Goal: Task Accomplishment & Management: Manage account settings

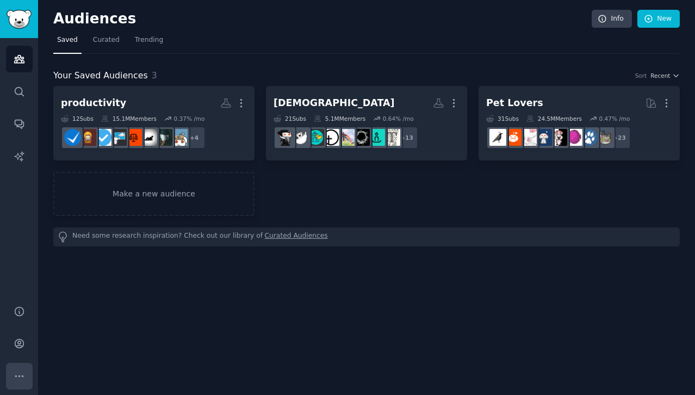
click at [21, 373] on icon "Sidebar" at bounding box center [19, 375] width 11 height 11
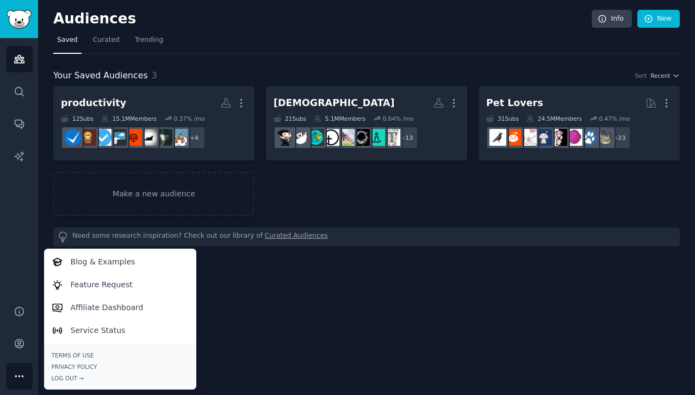
click at [190, 66] on div "Your Saved Audiences 3 Sort Recent productivity More 12 Sub s 15.1M Members 0.3…" at bounding box center [366, 150] width 626 height 192
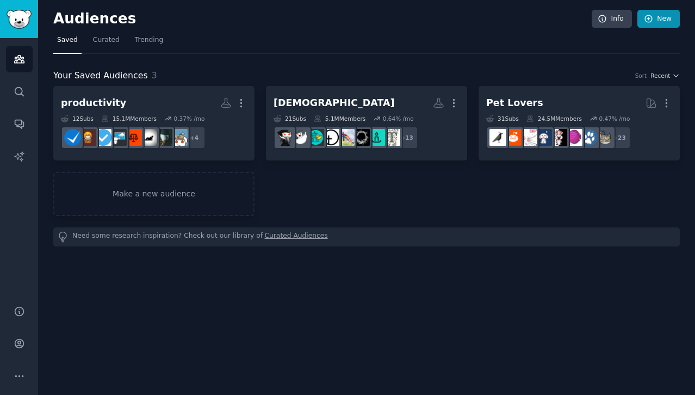
click at [665, 15] on link "New" at bounding box center [658, 19] width 42 height 18
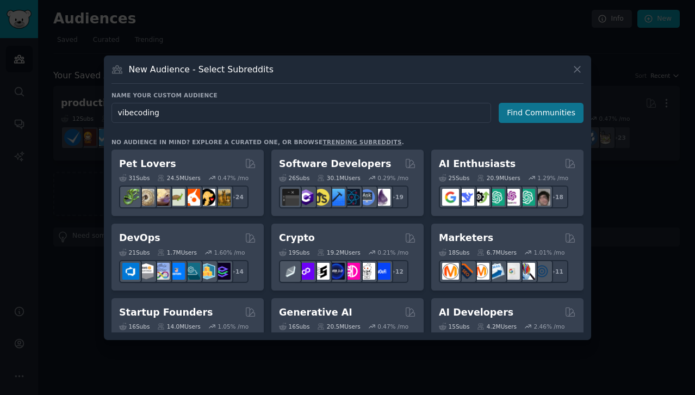
type input "vibecoding"
click at [526, 115] on button "Find Communities" at bounding box center [540, 113] width 85 height 20
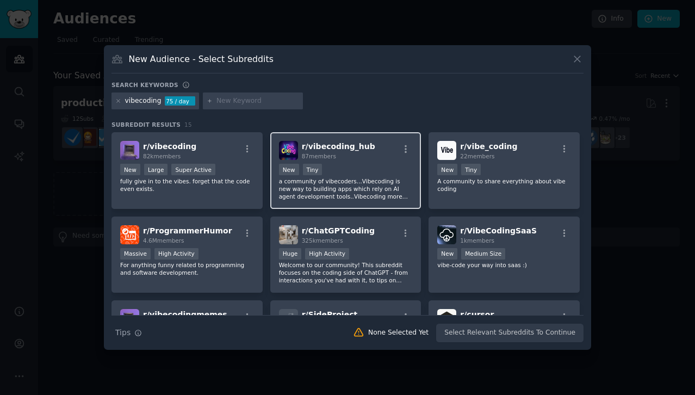
click at [361, 152] on div "87 members" at bounding box center [338, 156] width 73 height 8
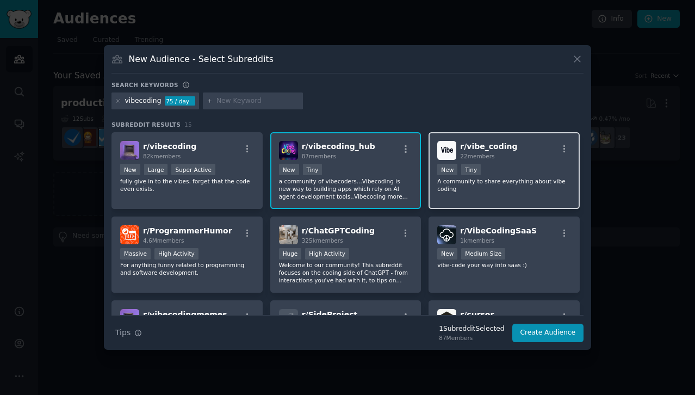
click at [471, 157] on span "22 members" at bounding box center [477, 156] width 34 height 7
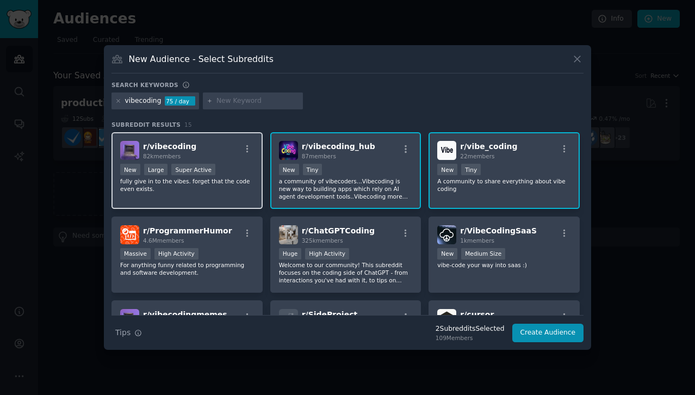
click at [220, 174] on div "New Large Super Active" at bounding box center [187, 171] width 134 height 14
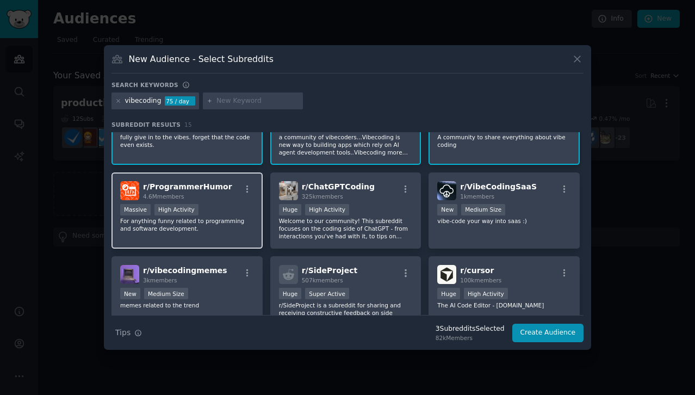
scroll to position [48, 0]
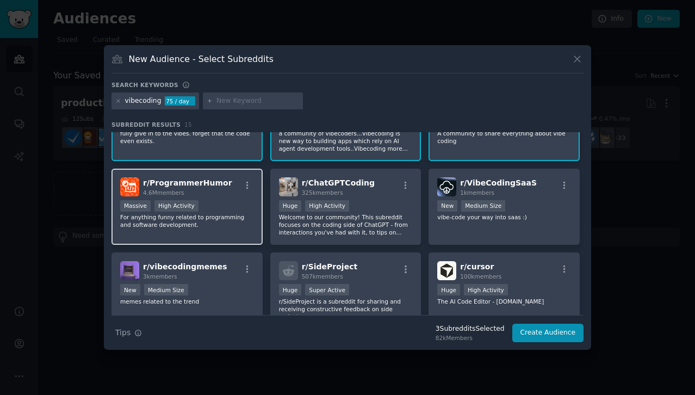
click at [233, 210] on div "Massive High Activity" at bounding box center [187, 207] width 134 height 14
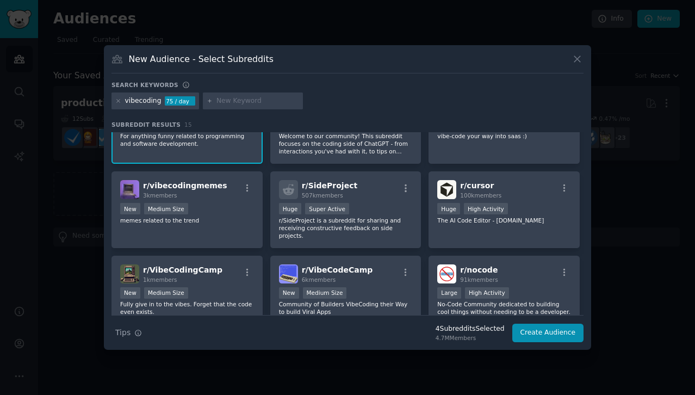
scroll to position [129, 0]
click at [448, 156] on div "r/ VibeCodingSaaS 1k members New Medium Size vibe-code your way into saas :)" at bounding box center [503, 125] width 151 height 77
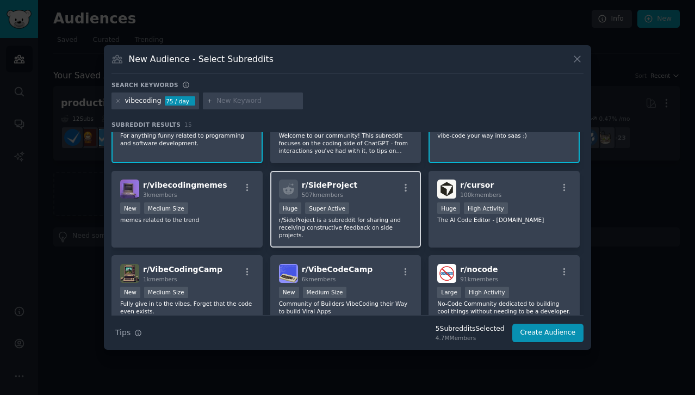
click at [375, 236] on p "r/SideProject is a subreddit for sharing and receiving constructive feedback on…" at bounding box center [346, 227] width 134 height 23
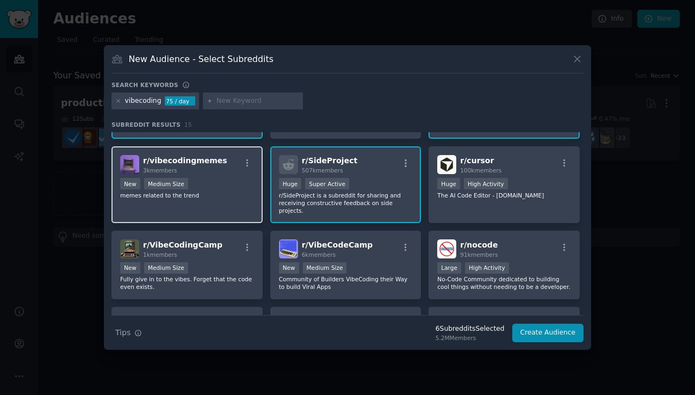
scroll to position [178, 0]
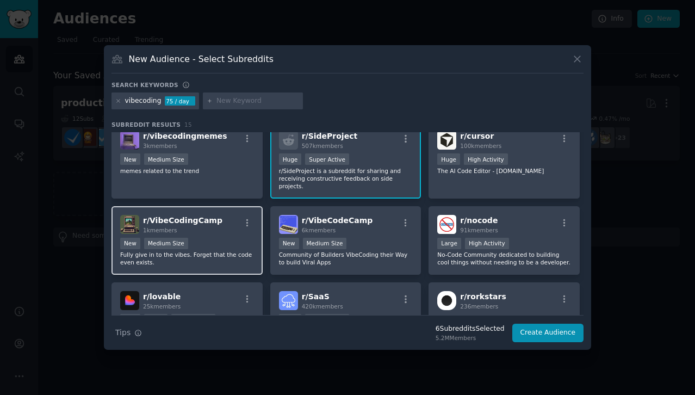
click at [218, 242] on div "New Medium Size" at bounding box center [187, 245] width 134 height 14
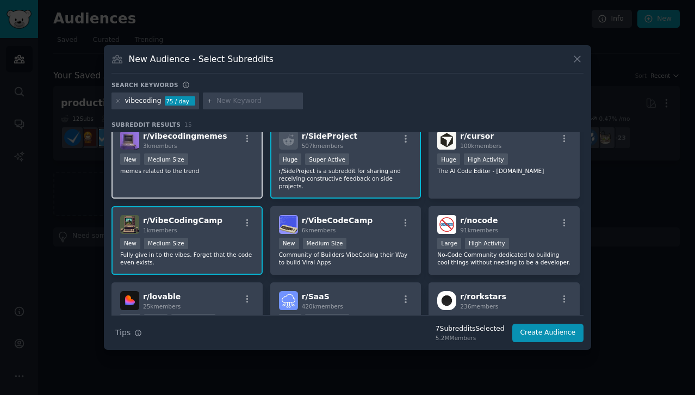
click at [229, 166] on div "New Medium Size" at bounding box center [187, 160] width 134 height 14
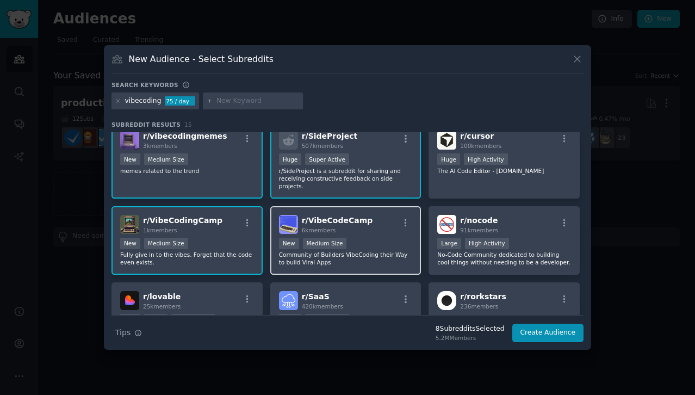
click at [336, 224] on span "r/ VibeCodeCamp" at bounding box center [337, 220] width 71 height 9
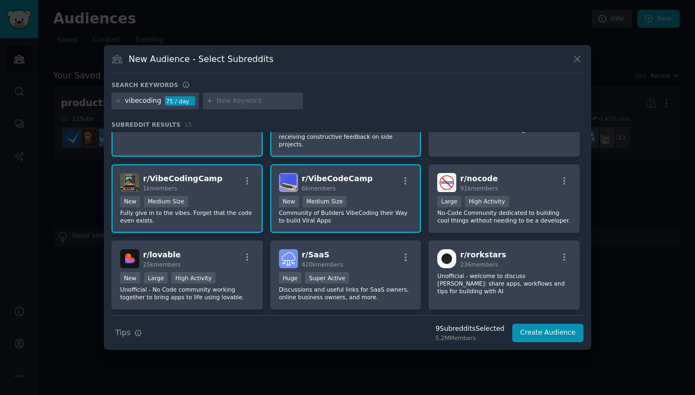
scroll to position [239, 0]
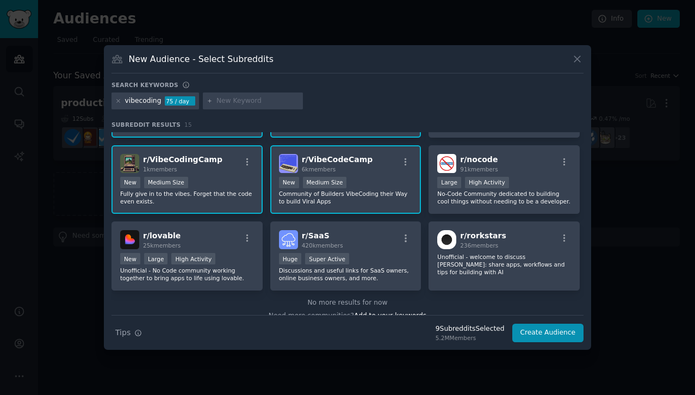
click at [240, 107] on div at bounding box center [253, 100] width 100 height 17
click at [238, 103] on input "text" at bounding box center [257, 101] width 83 height 10
type input "vibe"
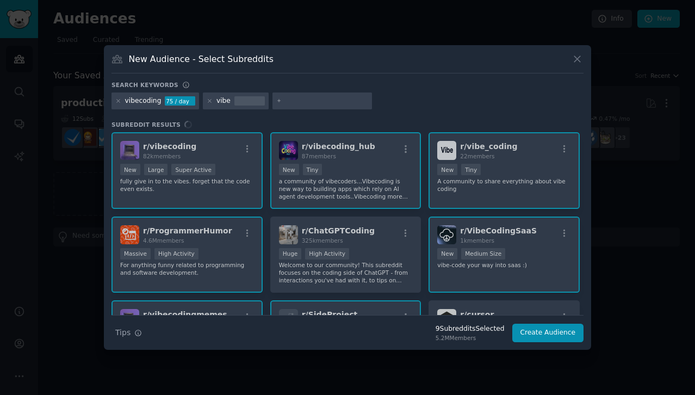
click at [234, 102] on div at bounding box center [249, 101] width 30 height 10
click at [208, 102] on icon at bounding box center [210, 101] width 6 height 6
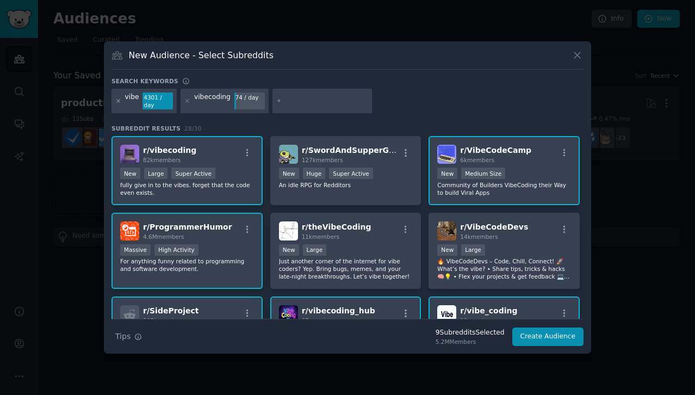
click at [117, 102] on icon at bounding box center [118, 101] width 6 height 6
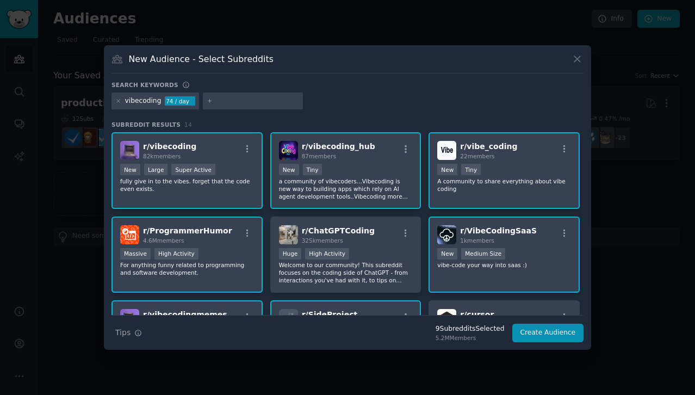
click at [244, 103] on input "text" at bounding box center [257, 101] width 83 height 10
type input "vibecoder"
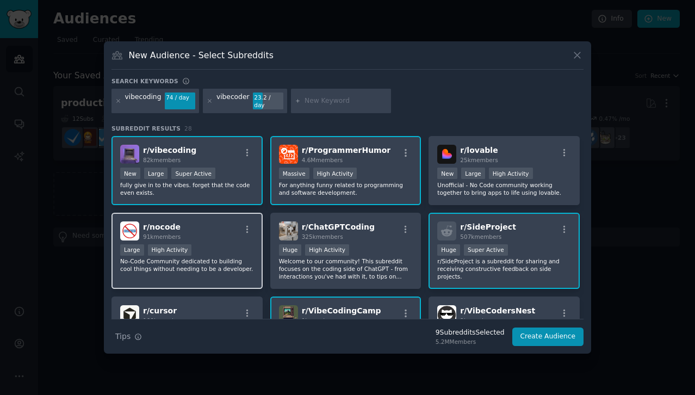
click at [236, 270] on div "r/ nocode 91k members Large High Activity No-Code Community dedicated to buildi…" at bounding box center [186, 251] width 151 height 77
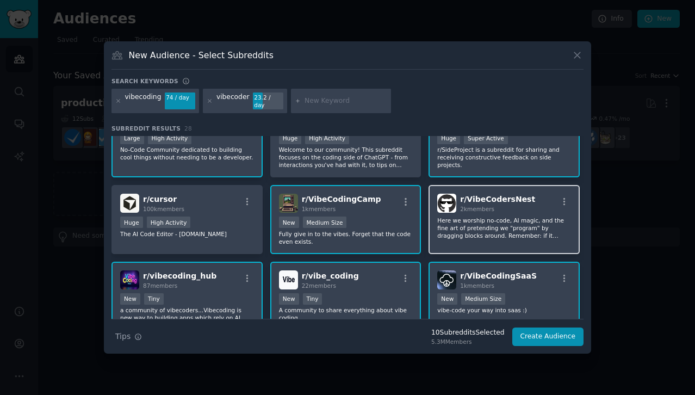
scroll to position [117, 0]
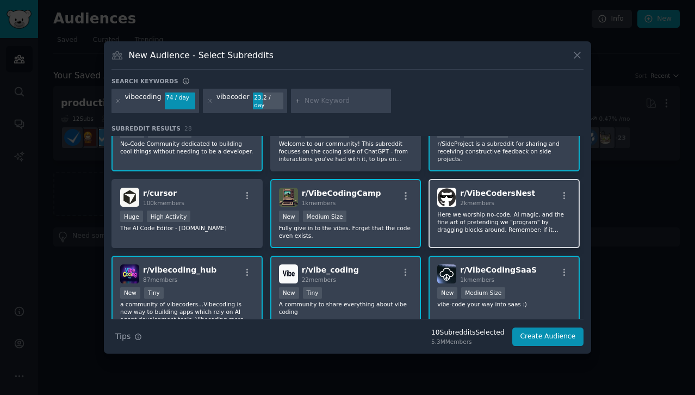
click at [473, 228] on p "Here we worship no-code, AI magic, and the fine art of pretending we "program" …" at bounding box center [504, 221] width 134 height 23
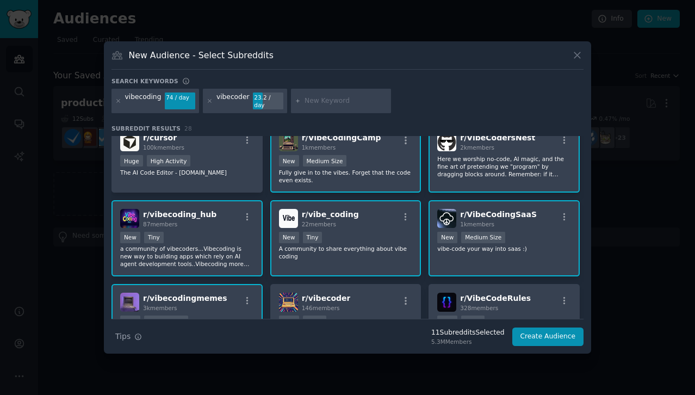
scroll to position [191, 0]
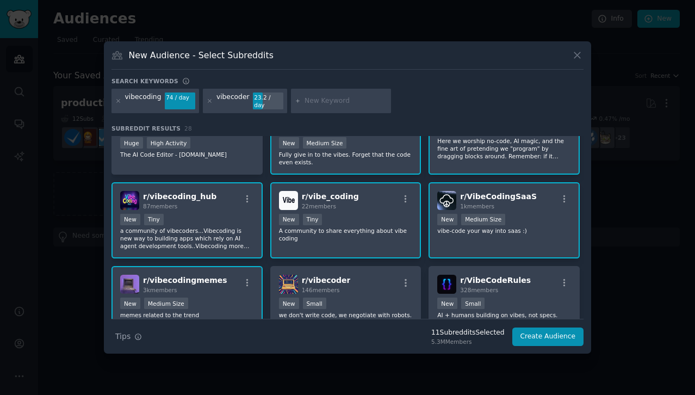
click at [351, 238] on p "A community to share everything about vibe coding" at bounding box center [346, 234] width 134 height 15
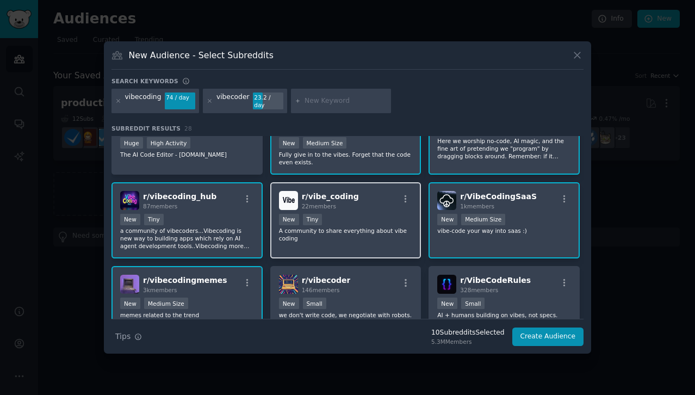
click at [351, 239] on div "r/ vibe_coding 22 members New Tiny A community to share everything about vibe c…" at bounding box center [345, 220] width 151 height 77
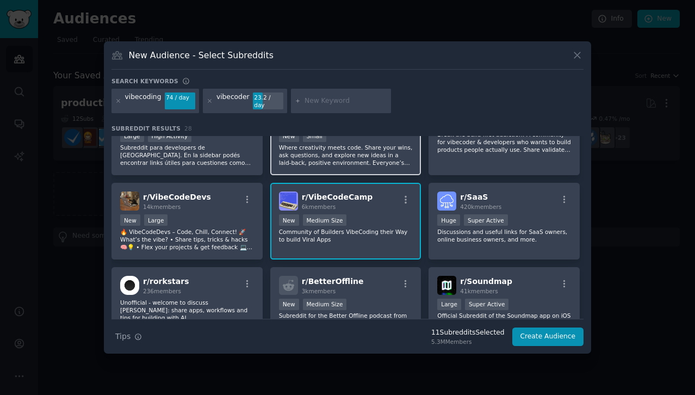
scroll to position [444, 0]
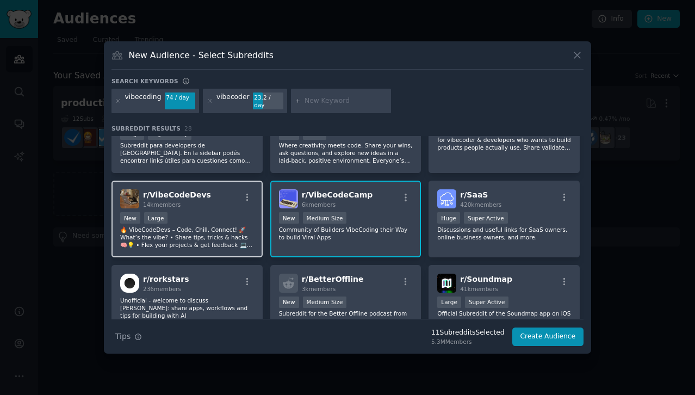
click at [229, 226] on p "🔥 VibeCodeDevs – Code, Chill, Connect! 🚀 What’s the vibe? • Share tips, tricks …" at bounding box center [187, 237] width 134 height 23
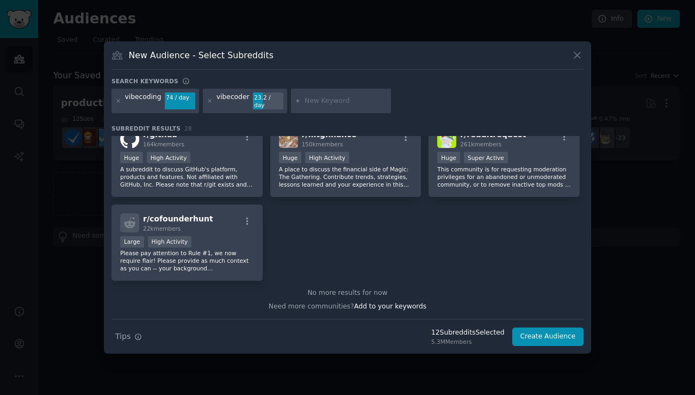
scroll to position [672, 0]
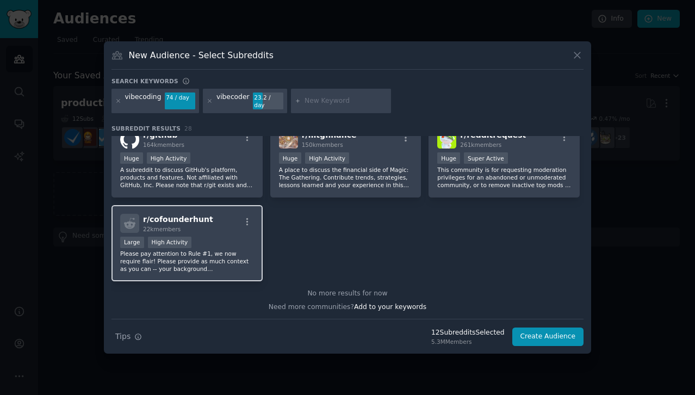
click at [228, 249] on p "Please pay attention to Rule #1, we now require flair! Please provide as much c…" at bounding box center [187, 260] width 134 height 23
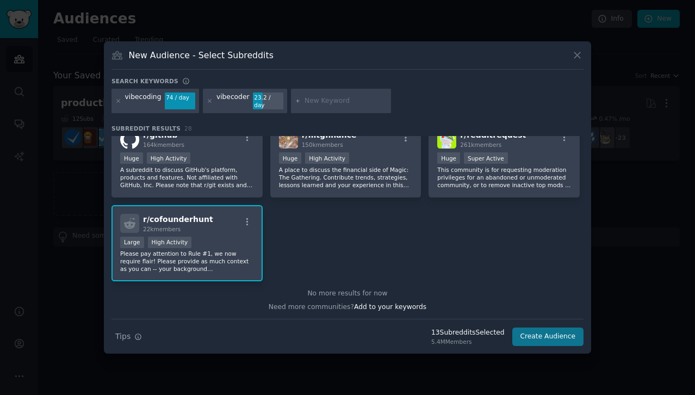
click at [545, 332] on button "Create Audience" at bounding box center [548, 336] width 72 height 18
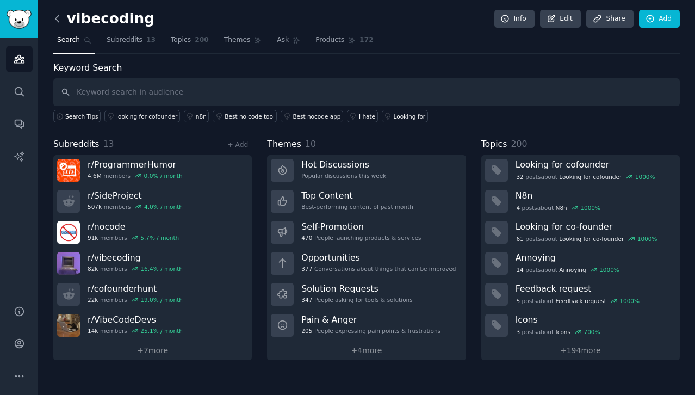
click at [55, 19] on icon at bounding box center [56, 18] width 3 height 7
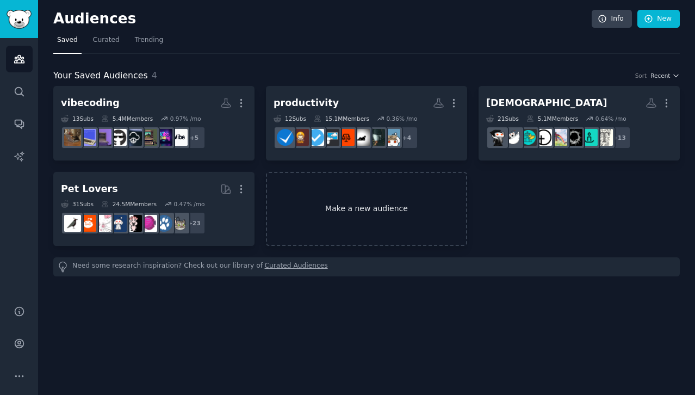
click at [426, 205] on link "Make a new audience" at bounding box center [366, 209] width 201 height 74
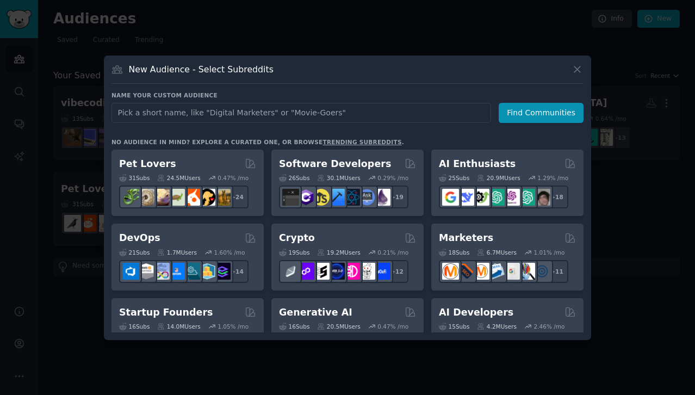
click at [576, 70] on icon at bounding box center [576, 69] width 11 height 11
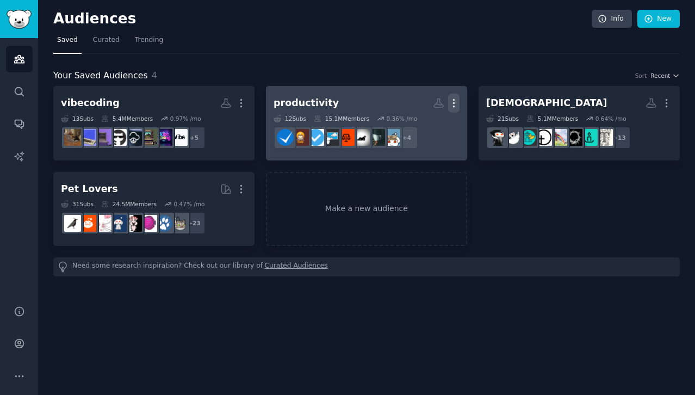
click at [453, 101] on icon "button" at bounding box center [453, 102] width 11 height 11
click at [456, 117] on div "12 Sub s 15.1M Members 0.36 % /mo" at bounding box center [366, 119] width 186 height 8
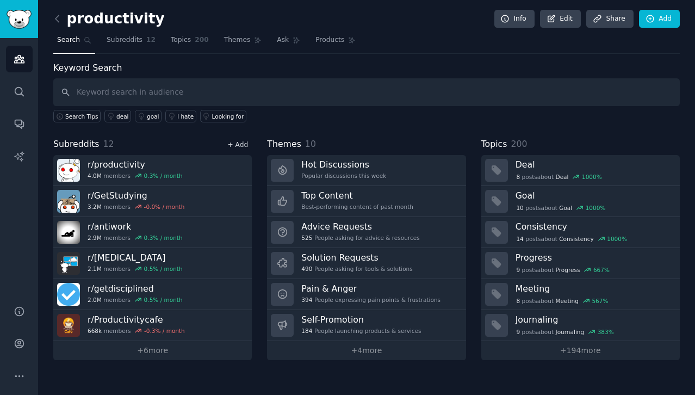
click at [234, 144] on link "+ Add" at bounding box center [237, 145] width 21 height 8
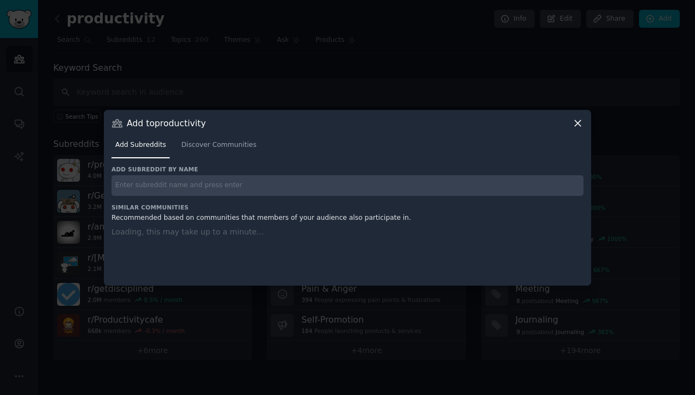
click at [197, 186] on input "text" at bounding box center [347, 185] width 472 height 21
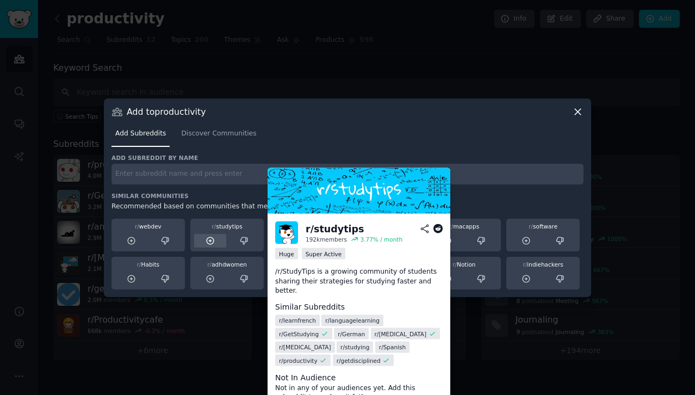
click at [209, 243] on icon at bounding box center [210, 241] width 10 height 10
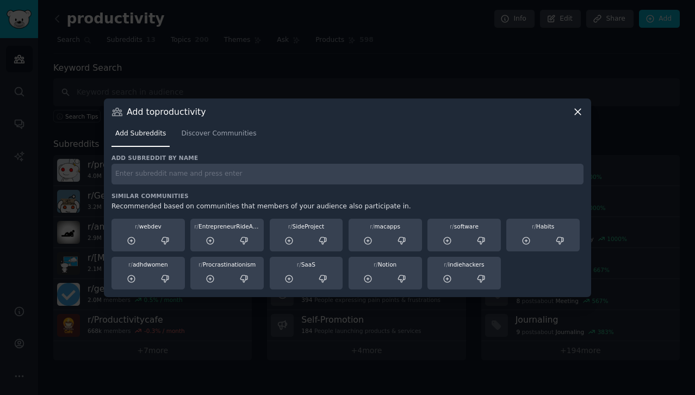
click at [278, 174] on input "text" at bounding box center [347, 174] width 472 height 21
type input "c"
type input "focus"
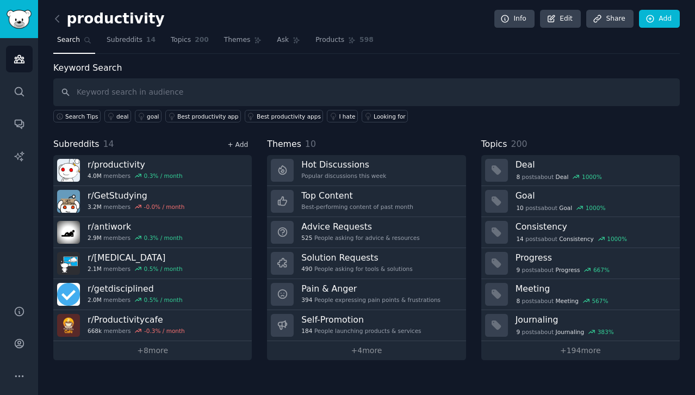
click at [242, 145] on link "+ Add" at bounding box center [237, 145] width 21 height 8
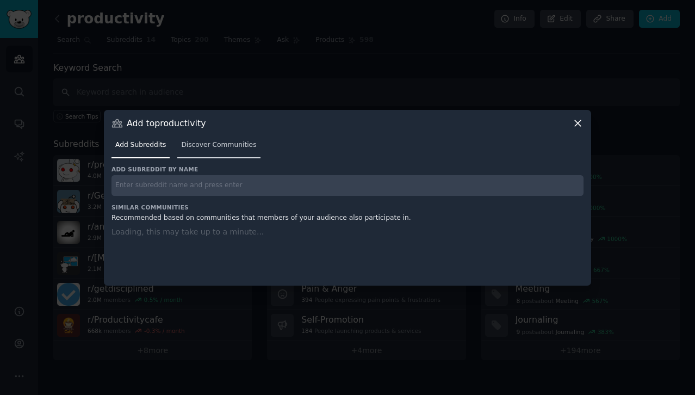
click at [207, 148] on span "Discover Communities" at bounding box center [218, 145] width 75 height 10
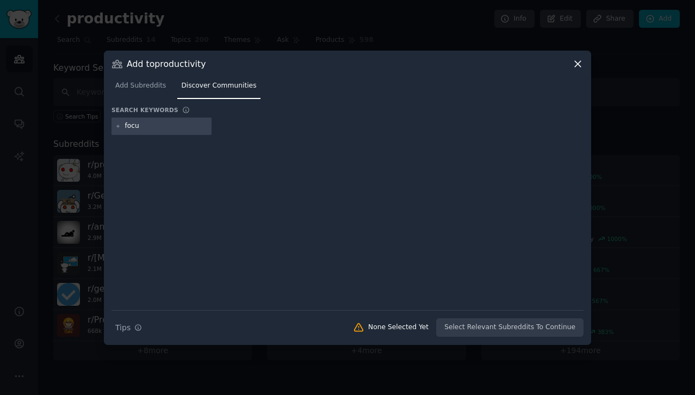
type input "focus"
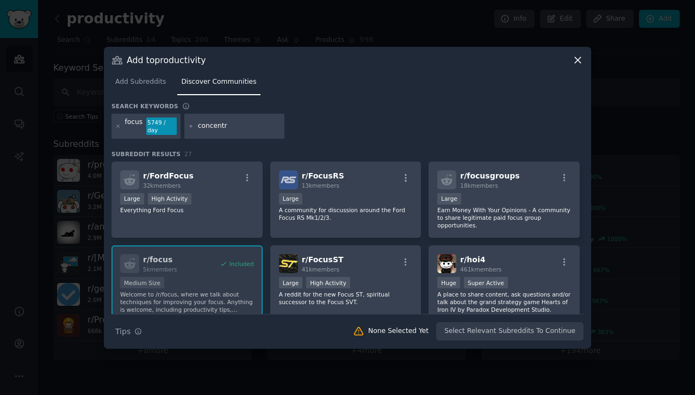
type input "concentrate"
click at [252, 126] on input "concentrate" at bounding box center [239, 126] width 83 height 10
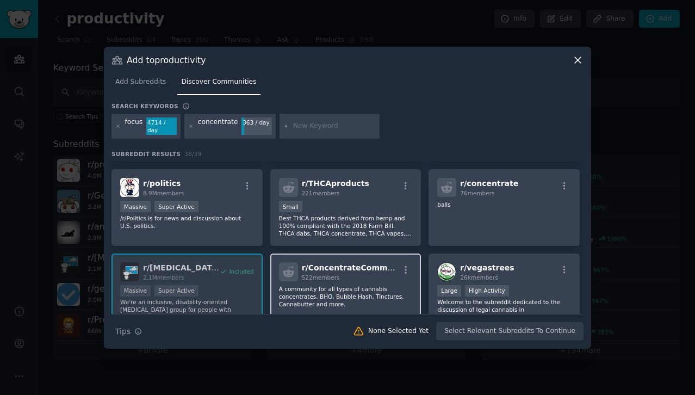
scroll to position [234, 0]
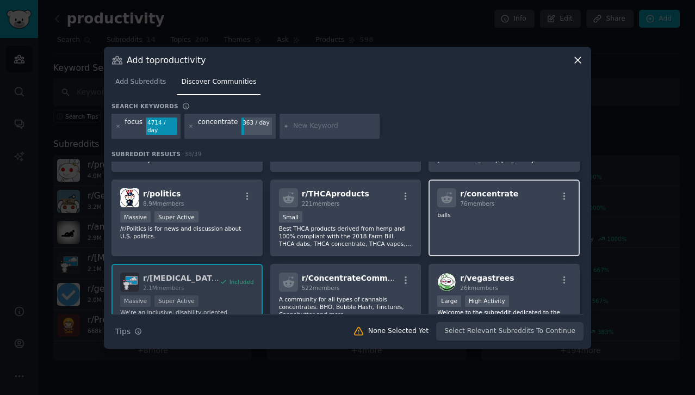
click at [450, 206] on div "r/ concentrate 76 members balls" at bounding box center [503, 217] width 151 height 77
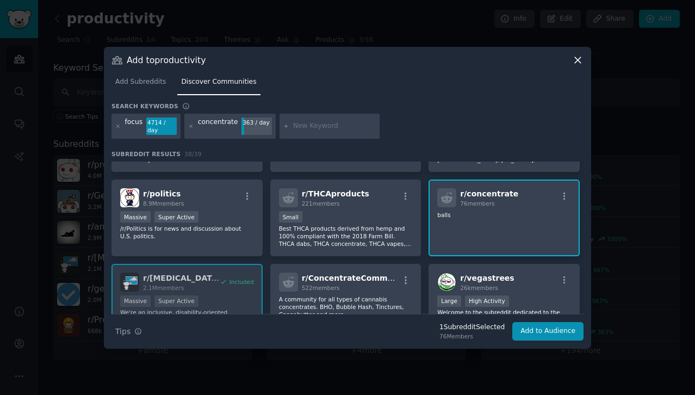
click at [451, 229] on div "r/ concentrate 76 members balls" at bounding box center [503, 217] width 151 height 77
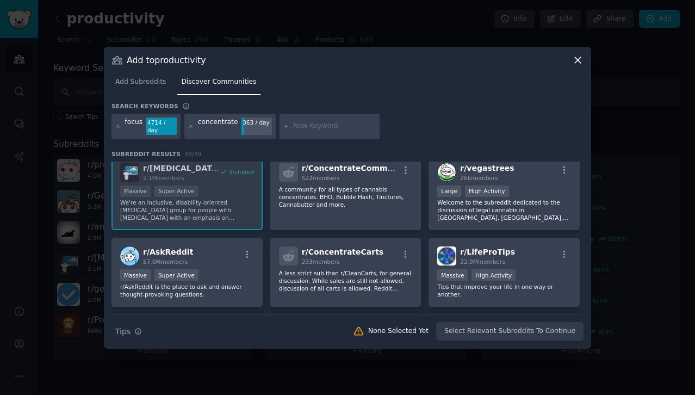
scroll to position [329, 0]
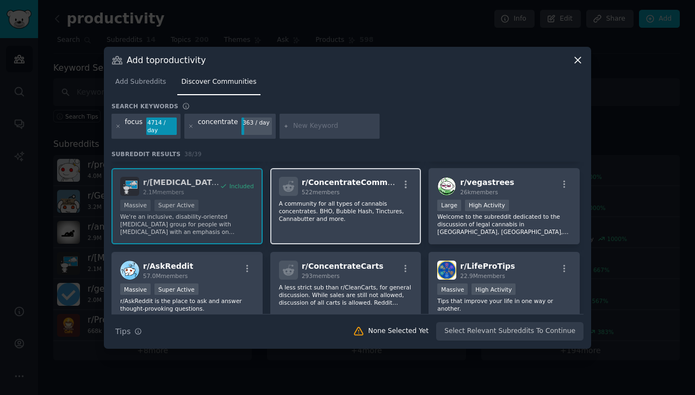
click at [396, 220] on div "r/ ConcentrateCommunity 522 members A community for all types of cannabis conce…" at bounding box center [345, 206] width 151 height 77
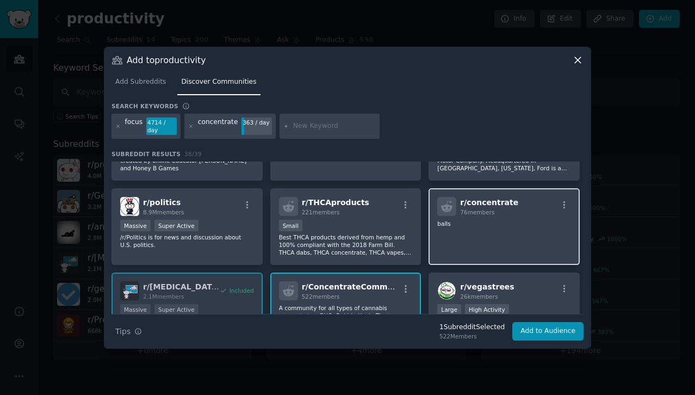
scroll to position [224, 0]
click at [451, 230] on div "r/ concentrate 76 members balls" at bounding box center [503, 227] width 151 height 77
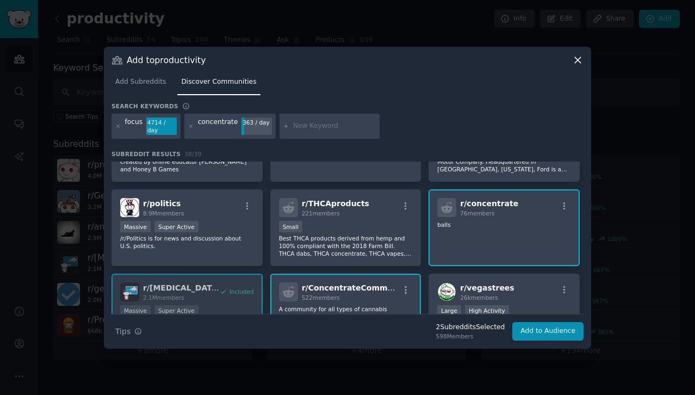
click at [450, 230] on div "r/ concentrate 76 members balls" at bounding box center [503, 227] width 151 height 77
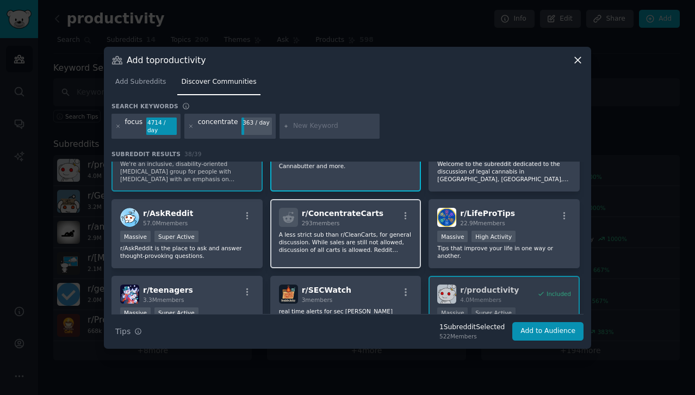
scroll to position [384, 0]
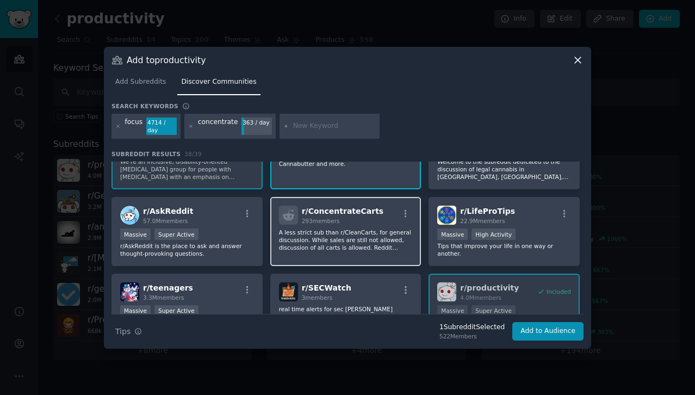
click at [374, 248] on div "r/ ConcentrateCarts 293 members A less strict sub than r/CleanCarts, for genera…" at bounding box center [345, 231] width 151 height 69
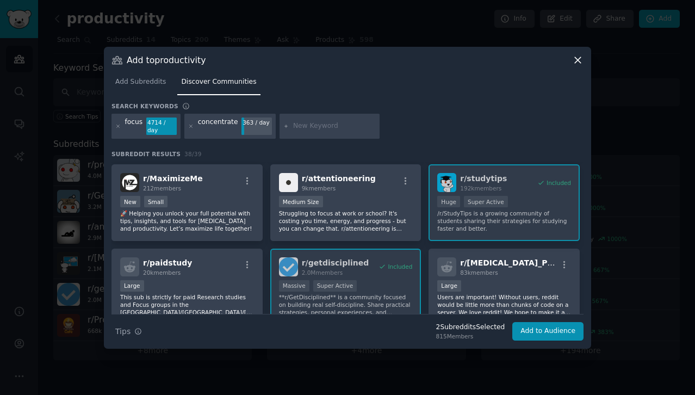
scroll to position [578, 0]
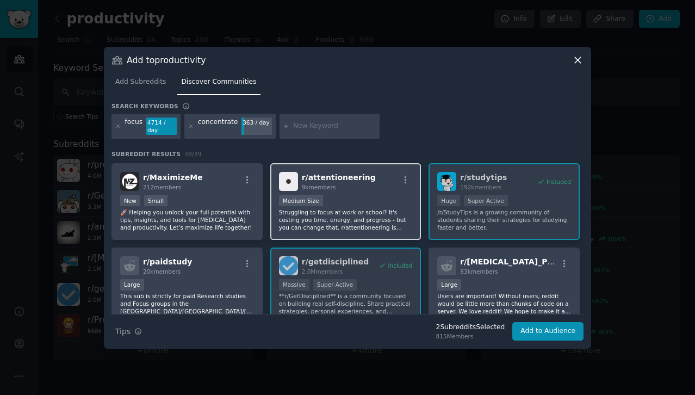
click at [368, 229] on div "r/ attentioneering 9k members Medium Size Struggling to focus at work or school…" at bounding box center [345, 201] width 151 height 77
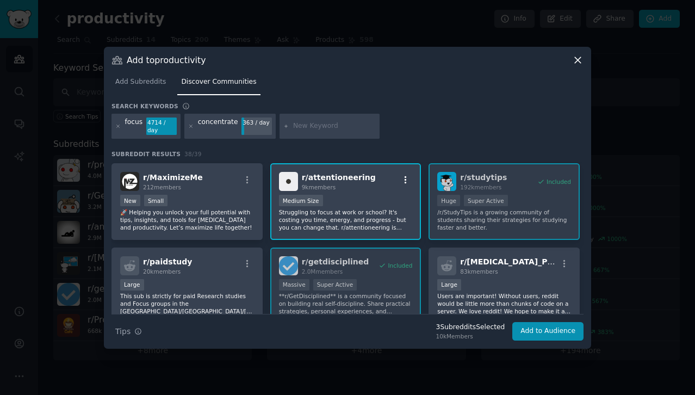
click at [404, 175] on icon "button" at bounding box center [406, 180] width 10 height 10
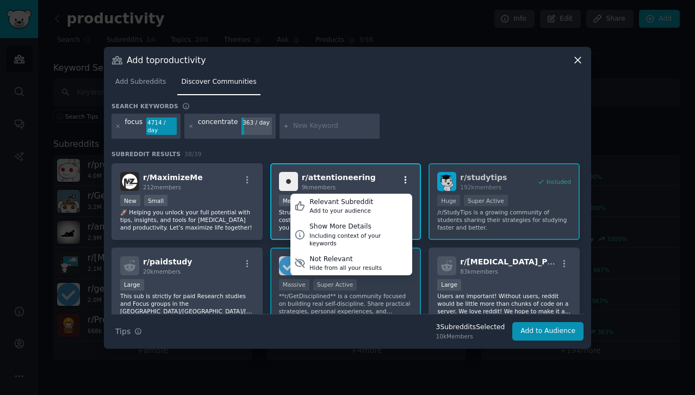
click at [404, 175] on icon "button" at bounding box center [406, 180] width 10 height 10
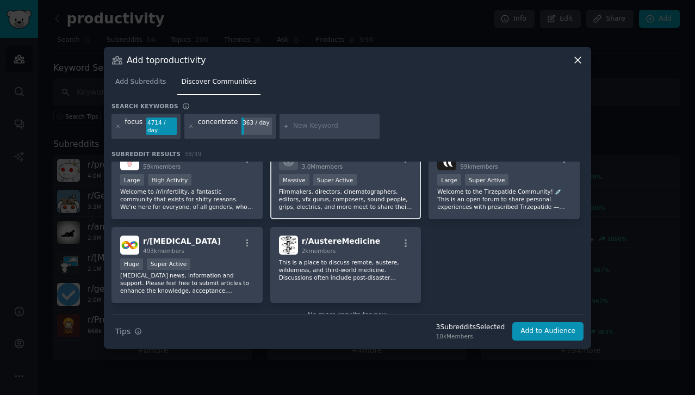
scroll to position [945, 0]
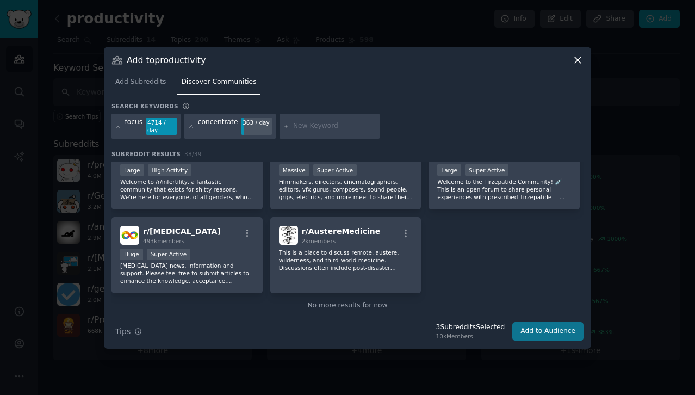
click at [531, 329] on button "Add to Audience" at bounding box center [547, 331] width 71 height 18
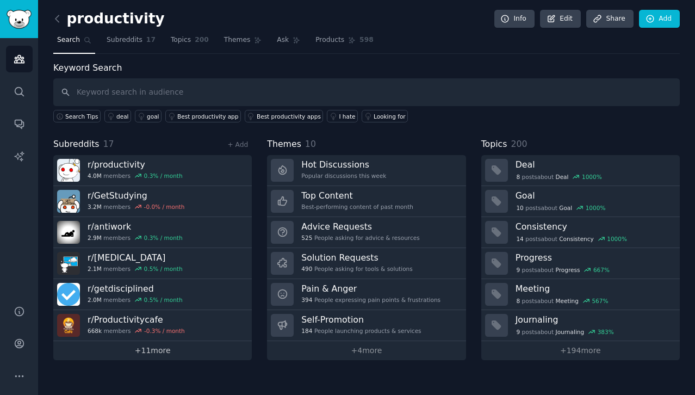
click at [176, 354] on link "+ 11 more" at bounding box center [152, 350] width 198 height 19
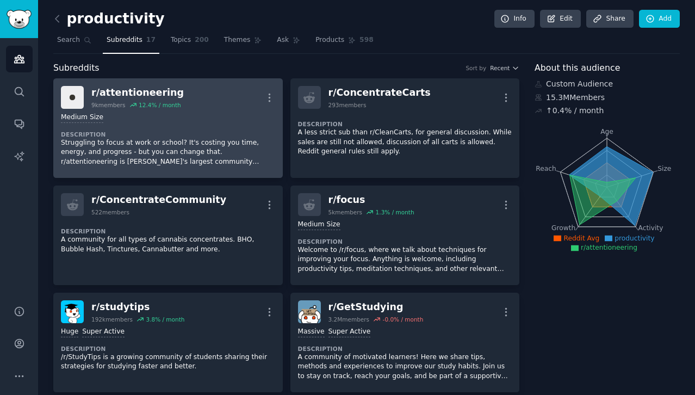
click at [150, 91] on div "r/ attentioneering" at bounding box center [137, 93] width 92 height 14
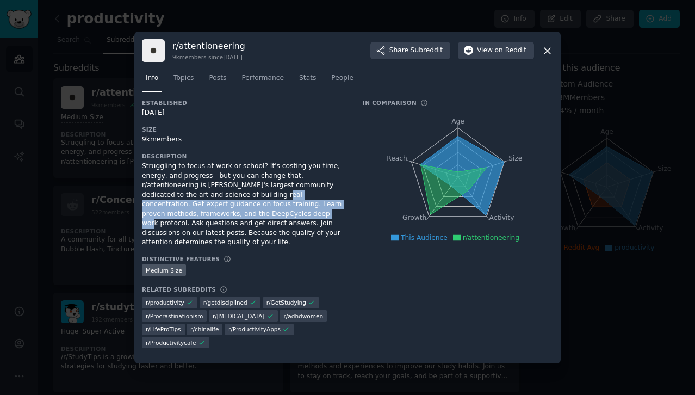
drag, startPoint x: 193, startPoint y: 205, endPoint x: 195, endPoint y: 226, distance: 20.2
click at [195, 226] on div "Struggling to focus at work or school? It's costing you time, energy, and progr…" at bounding box center [244, 204] width 205 height 86
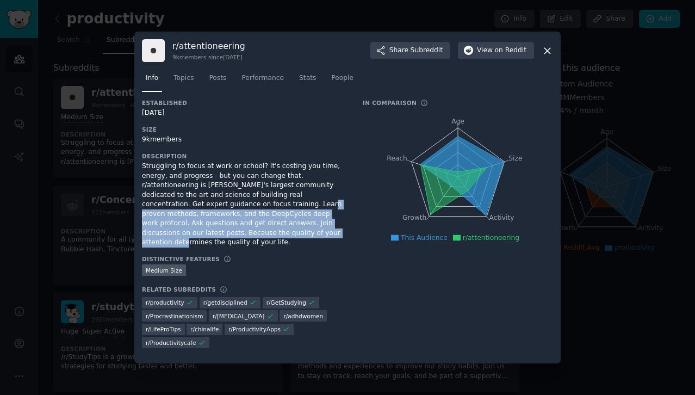
drag, startPoint x: 207, startPoint y: 211, endPoint x: 209, endPoint y: 239, distance: 28.3
click at [209, 239] on div "Struggling to focus at work or school? It's costing you time, energy, and progr…" at bounding box center [244, 204] width 205 height 86
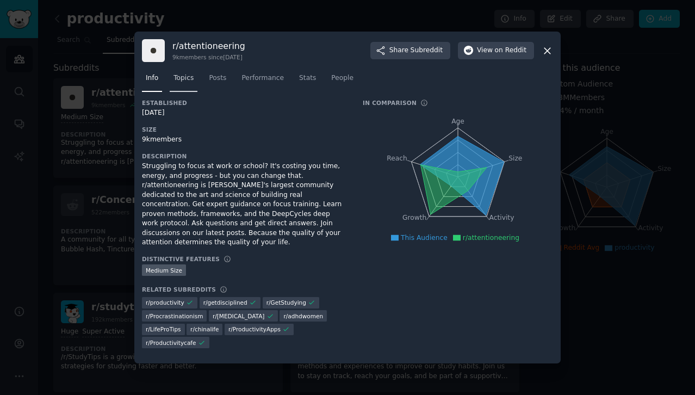
click at [191, 83] on span "Topics" at bounding box center [183, 78] width 20 height 10
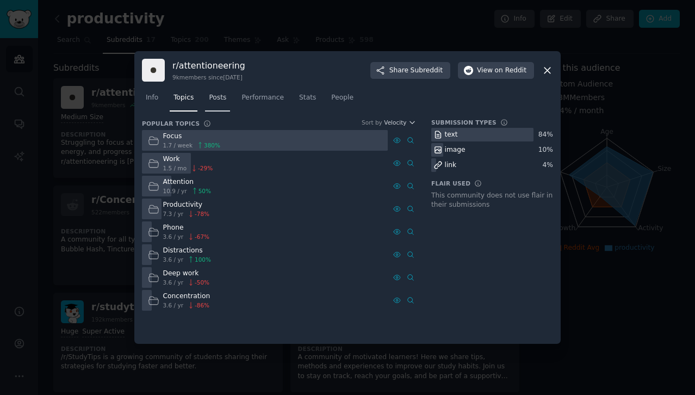
click at [226, 97] on span "Posts" at bounding box center [217, 98] width 17 height 10
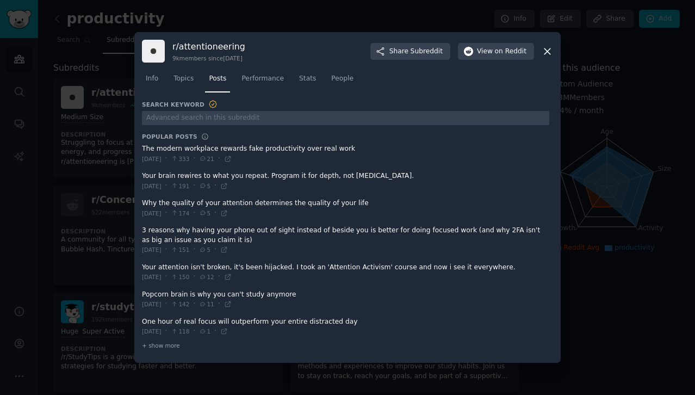
click at [326, 157] on span at bounding box center [345, 153] width 407 height 27
click at [322, 150] on span at bounding box center [345, 153] width 407 height 27
click at [232, 160] on icon at bounding box center [228, 159] width 8 height 8
